Goal: Task Accomplishment & Management: Complete application form

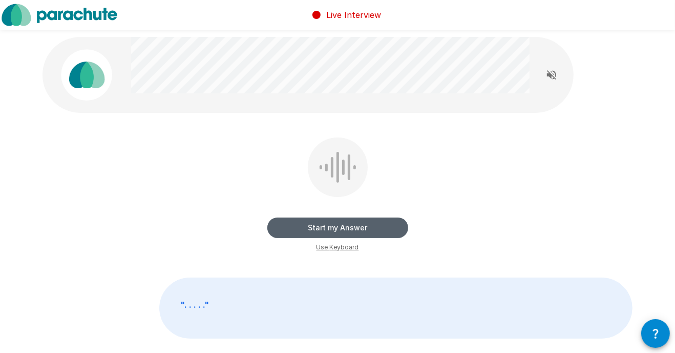
click at [351, 231] on button "Start my Answer" at bounding box center [338, 227] width 141 height 21
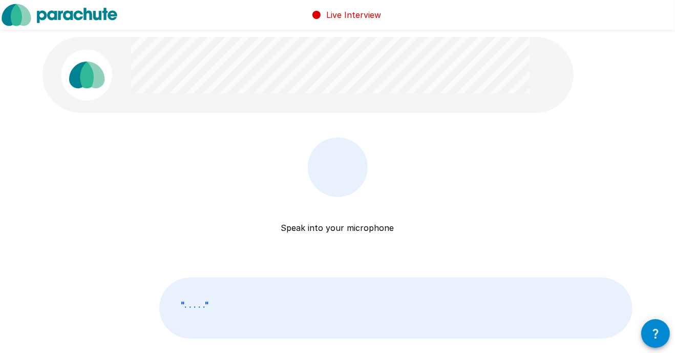
click at [352, 182] on div at bounding box center [337, 167] width 39 height 31
click at [323, 168] on div at bounding box center [337, 167] width 39 height 31
click at [348, 235] on div "Speak into your microphone Stop & Submit" at bounding box center [338, 207] width 141 height 141
click at [350, 231] on p "Speak into your microphone" at bounding box center [337, 215] width 113 height 37
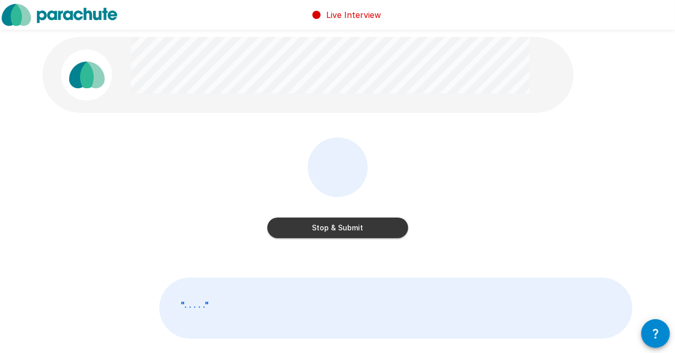
click at [360, 227] on button "Stop & Submit" at bounding box center [338, 227] width 141 height 21
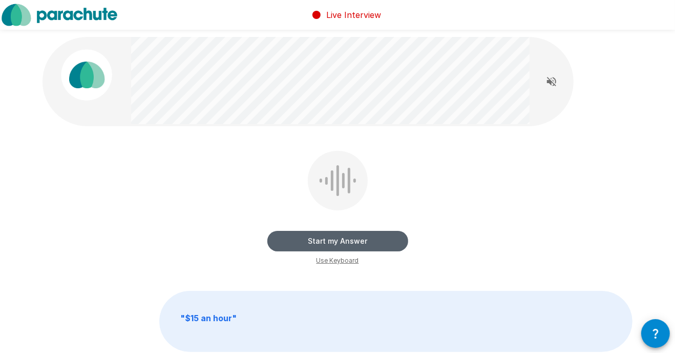
click at [333, 243] on button "Start my Answer" at bounding box center [338, 241] width 141 height 21
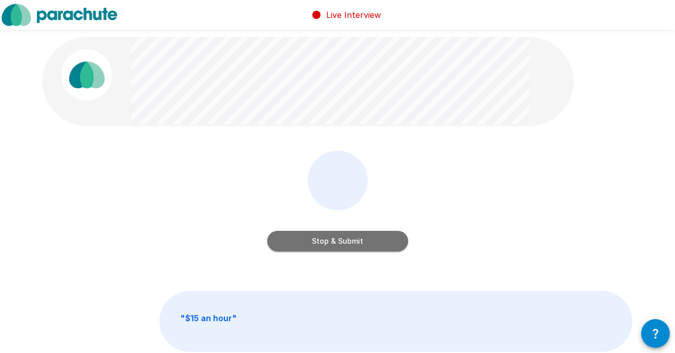
click at [334, 242] on button "Stop & Submit" at bounding box center [338, 241] width 141 height 21
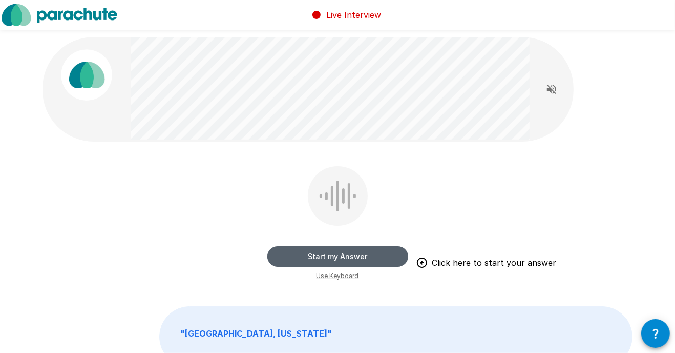
click at [354, 255] on button "Start my Answer" at bounding box center [338, 256] width 141 height 21
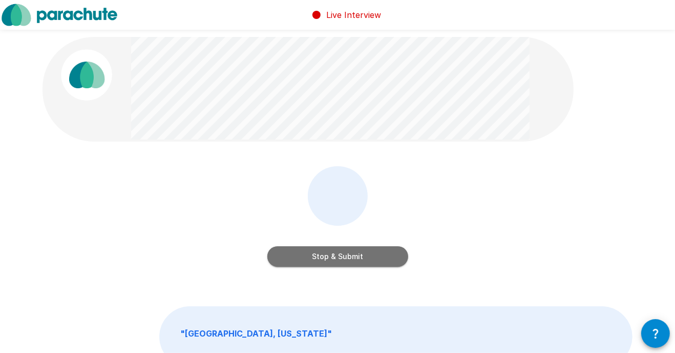
click at [354, 255] on button "Stop & Submit" at bounding box center [338, 256] width 141 height 21
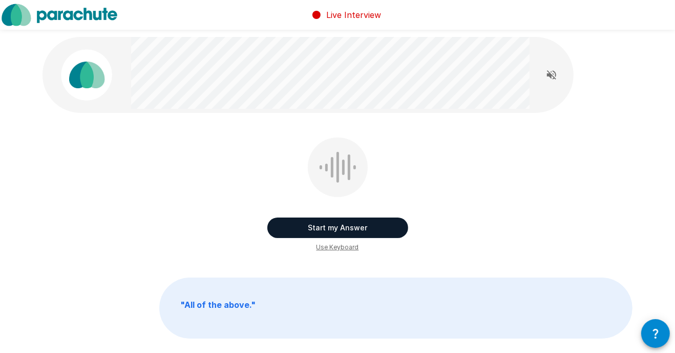
click at [345, 232] on button "Start my Answer" at bounding box center [338, 227] width 141 height 21
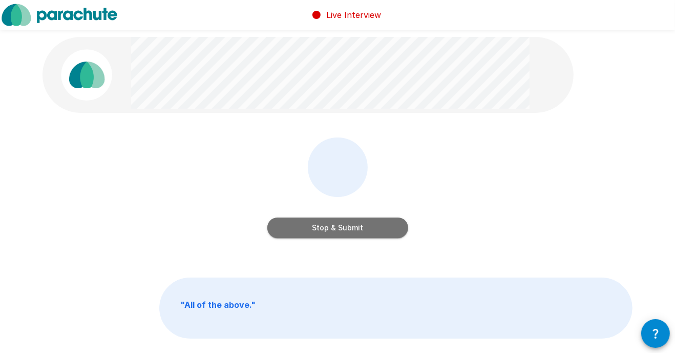
click at [345, 231] on button "Stop & Submit" at bounding box center [338, 227] width 141 height 21
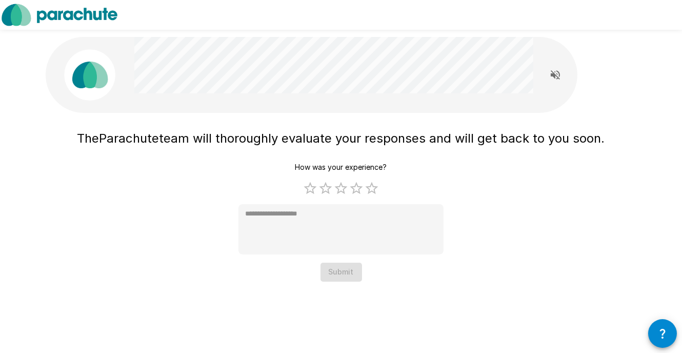
click at [342, 272] on div "How was your experience? 1 Star 2 Stars 3 Stars 4 Stars 5 Stars Empty * Submit" at bounding box center [340, 220] width 205 height 124
click at [335, 188] on label "3 Stars" at bounding box center [340, 187] width 15 height 15
type textarea "*"
click at [345, 278] on button "Submit" at bounding box center [341, 271] width 42 height 19
